Goal: Transaction & Acquisition: Subscribe to service/newsletter

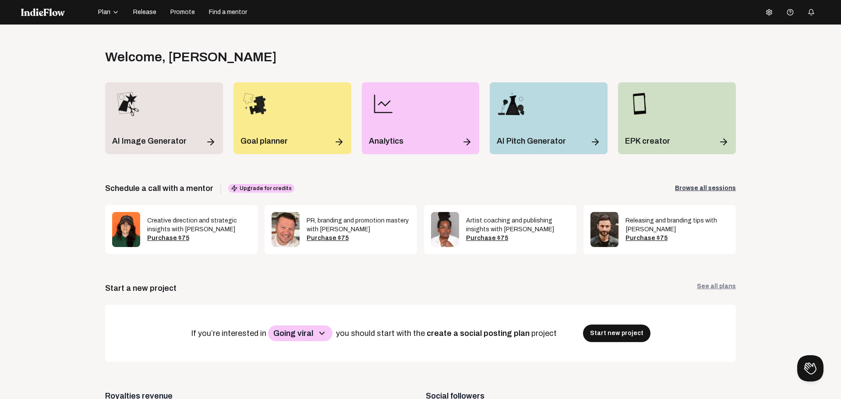
click at [145, 11] on span "Release" at bounding box center [144, 12] width 23 height 9
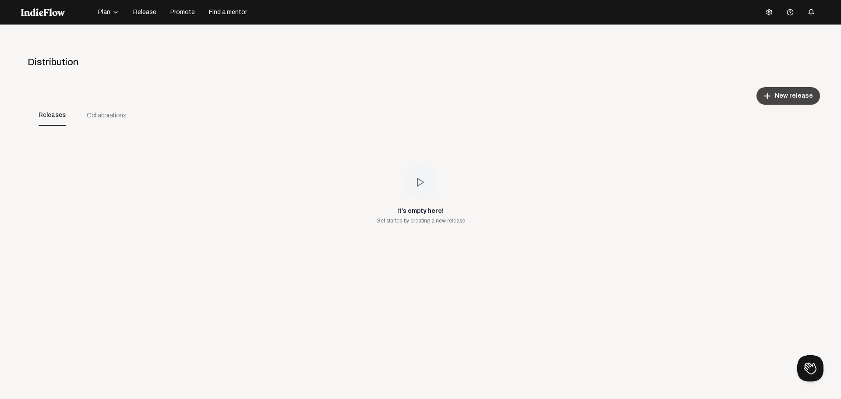
click at [791, 98] on span "New release" at bounding box center [794, 96] width 38 height 9
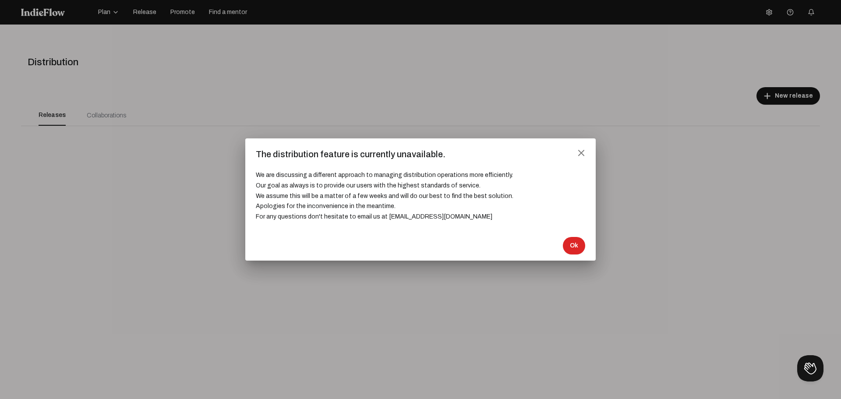
click at [525, 101] on div at bounding box center [420, 199] width 841 height 399
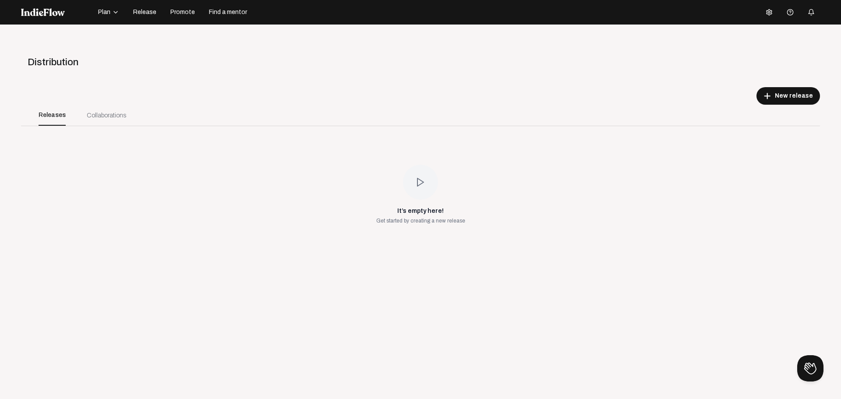
click at [108, 12] on span "Plan" at bounding box center [104, 12] width 12 height 9
click at [809, 14] on icon "button" at bounding box center [811, 11] width 5 height 4
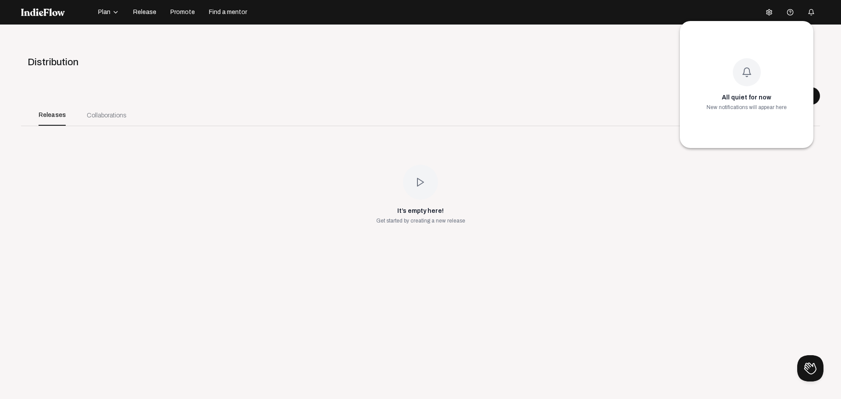
click at [785, 15] on div at bounding box center [420, 199] width 841 height 399
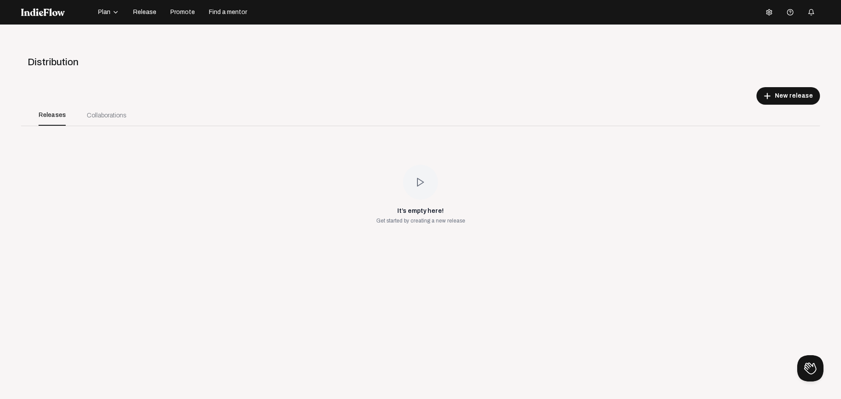
click at [767, 15] on icon at bounding box center [769, 12] width 5 height 6
click at [779, 46] on link "Pricing" at bounding box center [788, 48] width 63 height 11
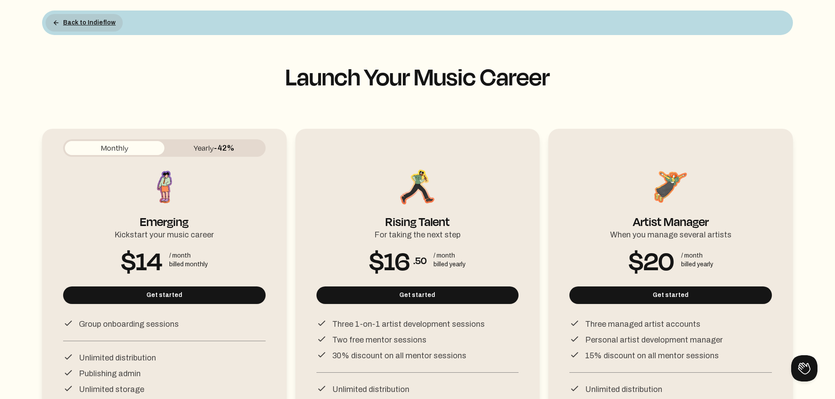
click at [77, 21] on button "Back to Indieflow" at bounding box center [84, 23] width 77 height 18
